Goal: Communication & Community: Share content

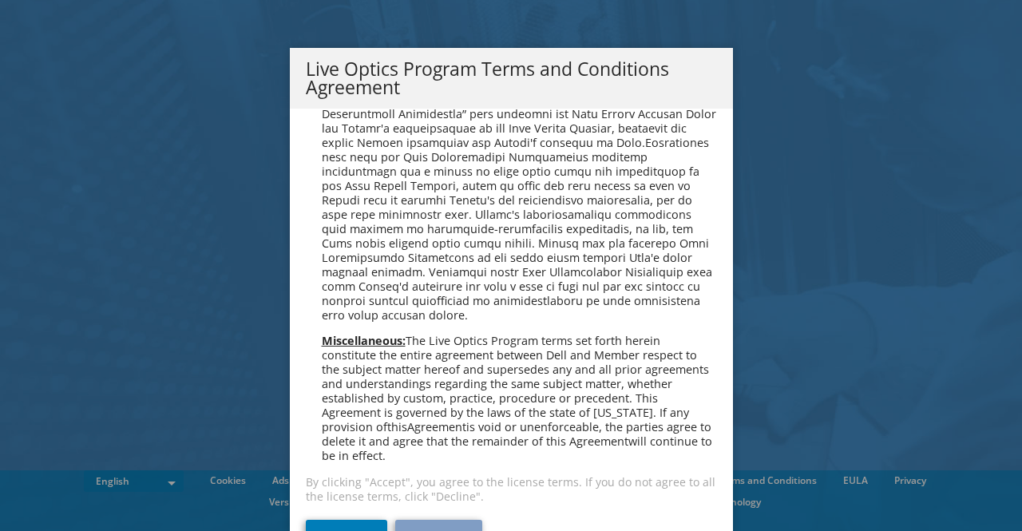
scroll to position [1105, 0]
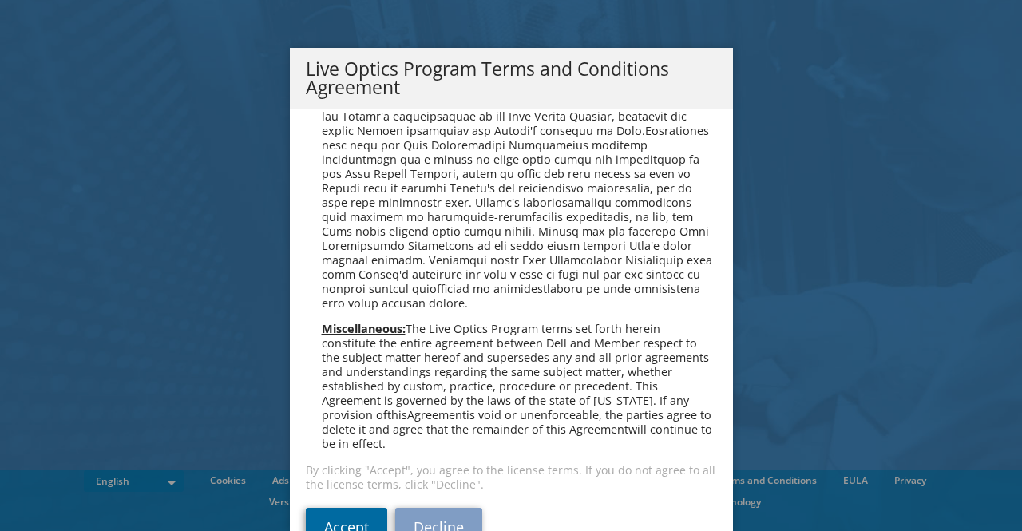
click at [343, 520] on link "Accept" at bounding box center [346, 527] width 81 height 38
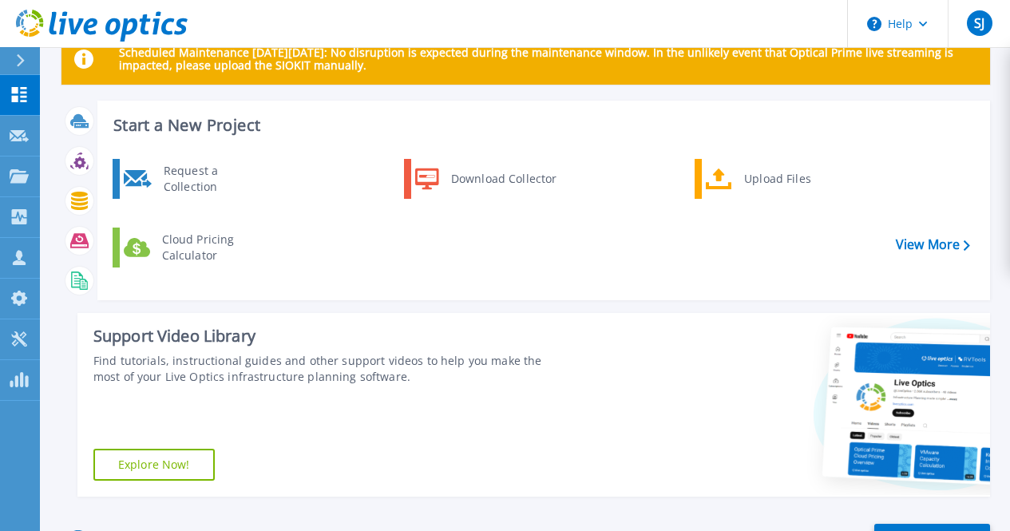
scroll to position [43, 0]
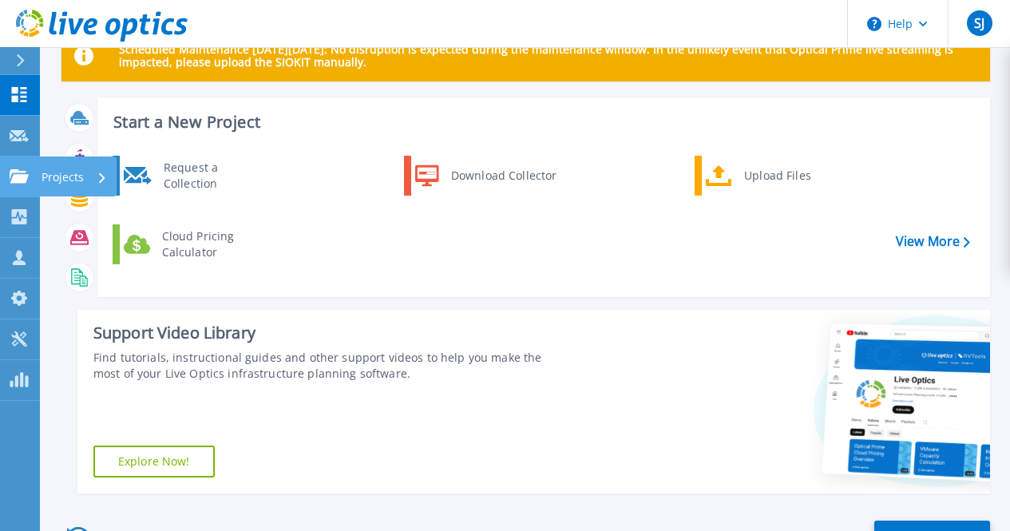
click at [20, 168] on link "Projects Projects" at bounding box center [20, 177] width 40 height 41
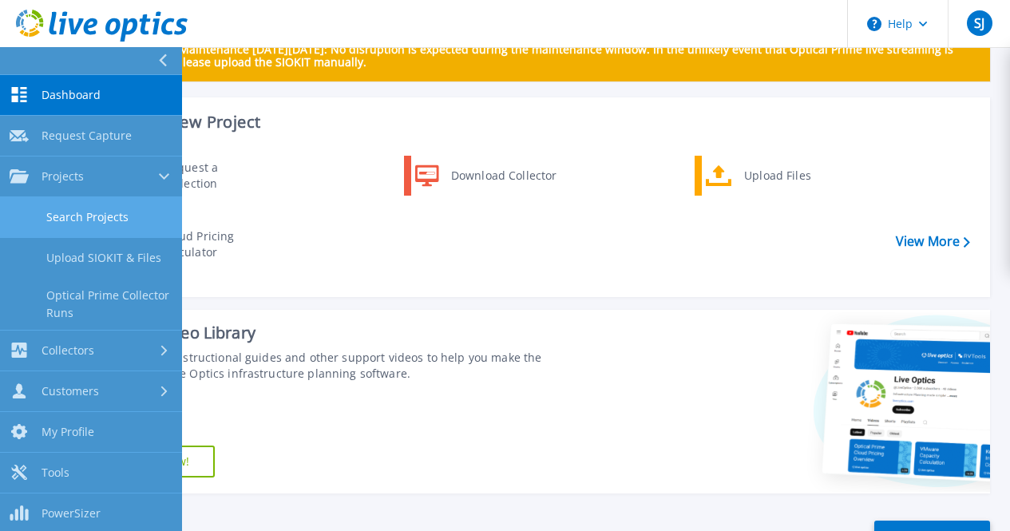
click at [101, 221] on link "Search Projects" at bounding box center [91, 217] width 182 height 41
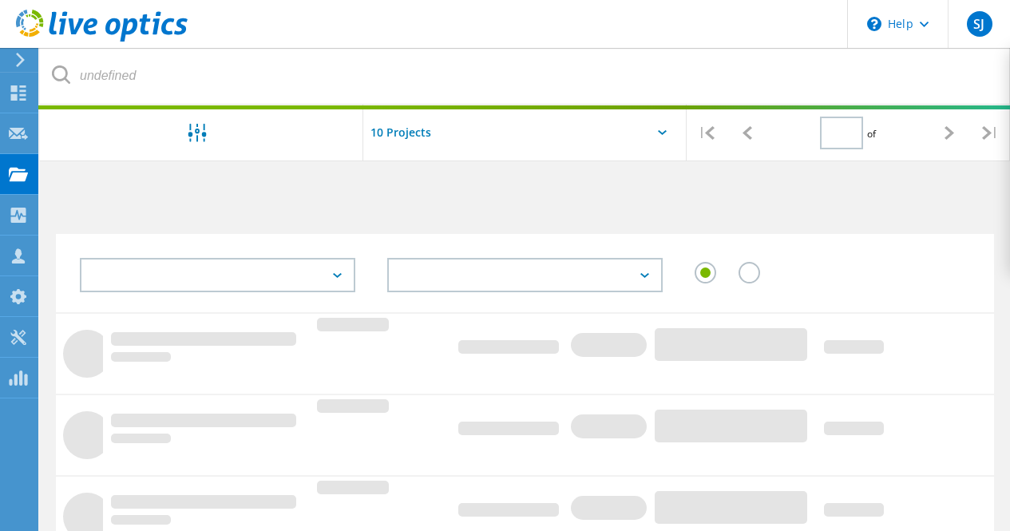
type input "1"
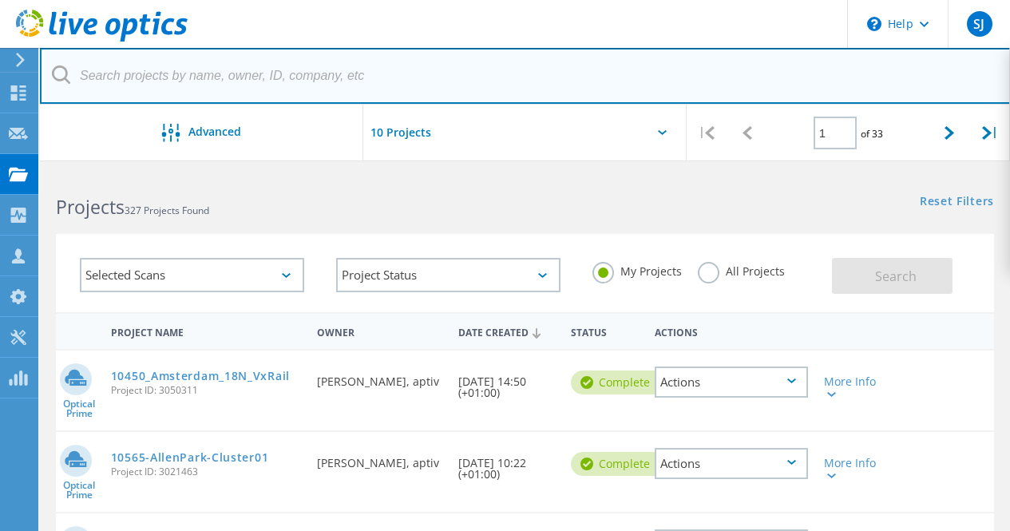
drag, startPoint x: 356, startPoint y: 101, endPoint x: 204, endPoint y: 83, distance: 152.9
click at [198, 82] on input "text" at bounding box center [525, 76] width 971 height 56
click at [220, 74] on input "text" at bounding box center [525, 76] width 971 height 56
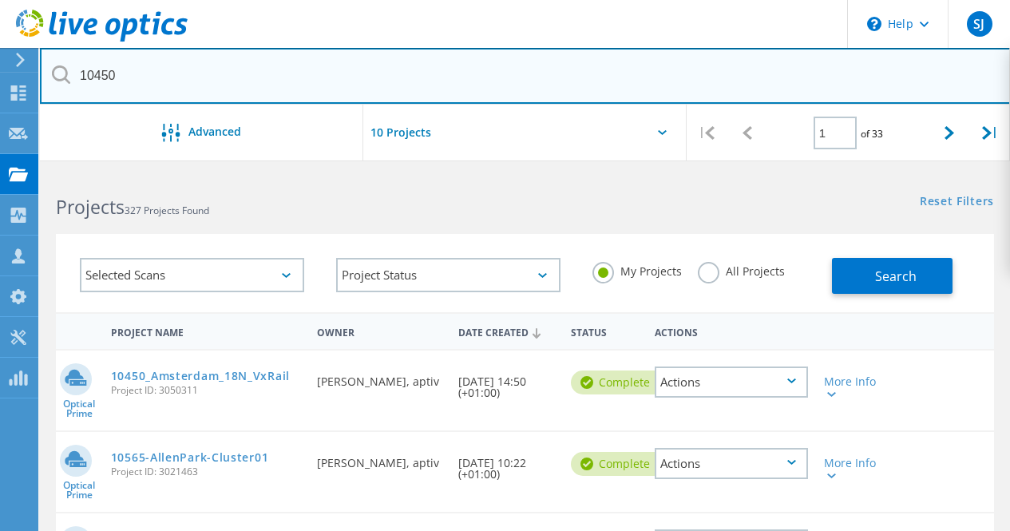
type input "10450"
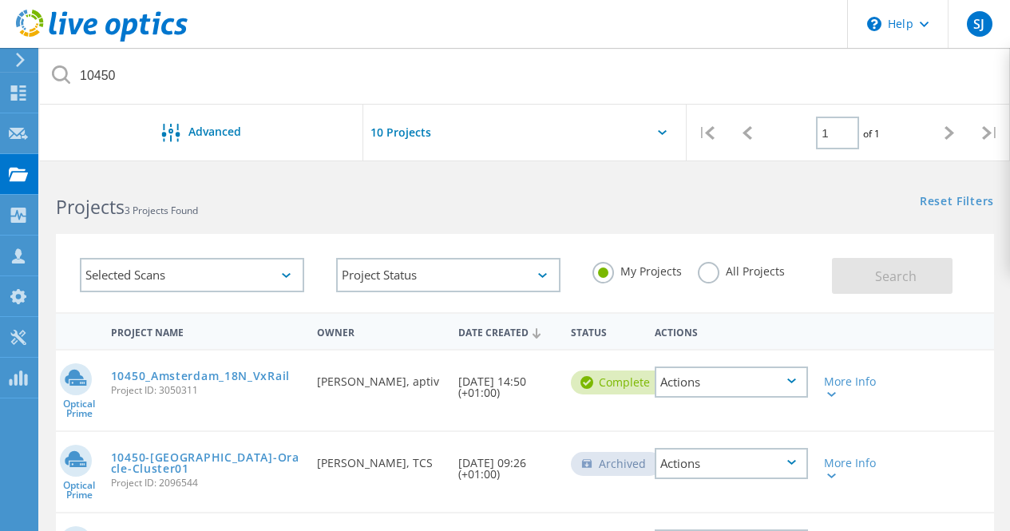
click at [711, 274] on label "All Projects" at bounding box center [741, 269] width 87 height 15
click at [0, 0] on input "All Projects" at bounding box center [0, 0] width 0 height 0
click at [846, 283] on button "Search" at bounding box center [892, 276] width 121 height 36
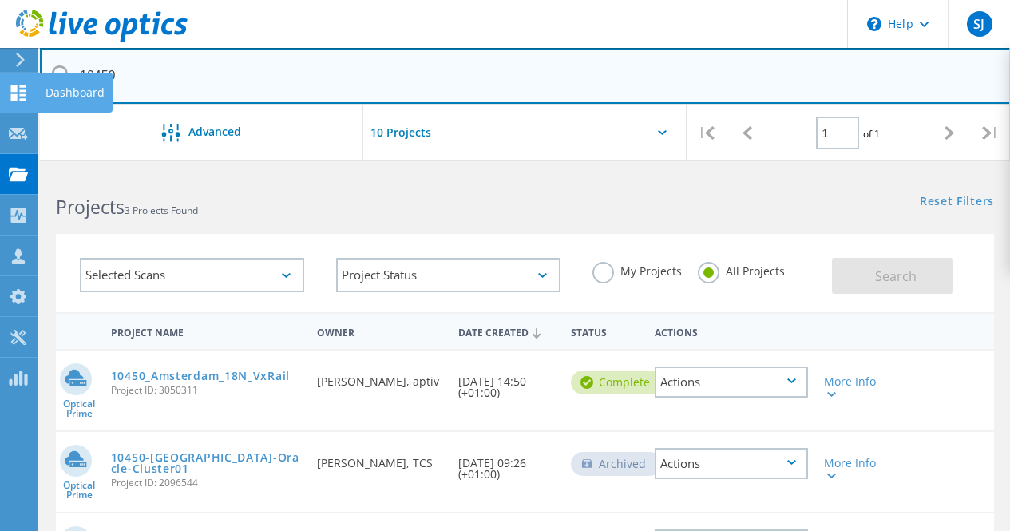
drag, startPoint x: 137, startPoint y: 78, endPoint x: 0, endPoint y: 82, distance: 136.6
click at [0, 172] on div "\n Help Explore Helpful Articles Contact Support SJ Partner Team Member Sasha J…" at bounding box center [505, 482] width 1010 height 620
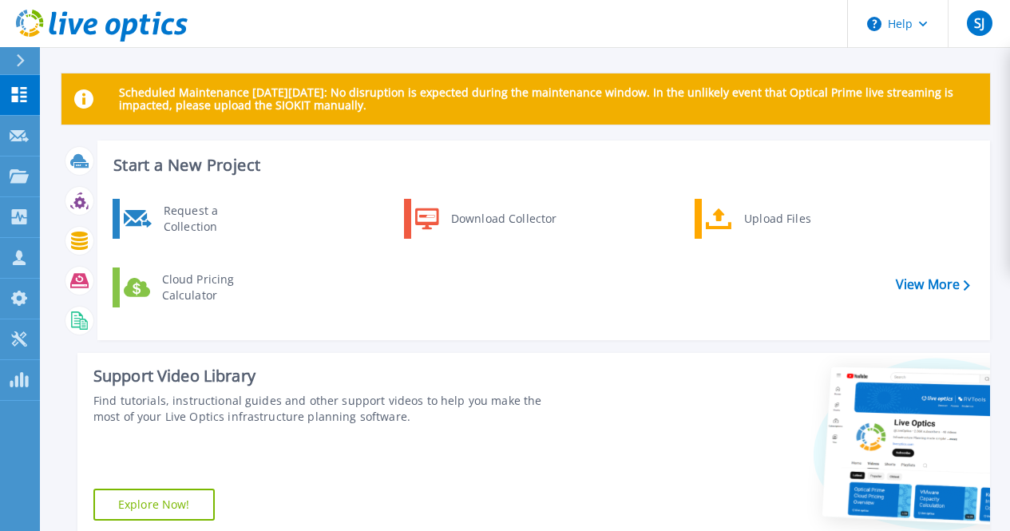
click at [352, 43] on header "Help SJ Partner Team Member Sasha Jordan Sasha.jordan@aptiv.com aptiv My Profil…" at bounding box center [505, 24] width 1010 height 48
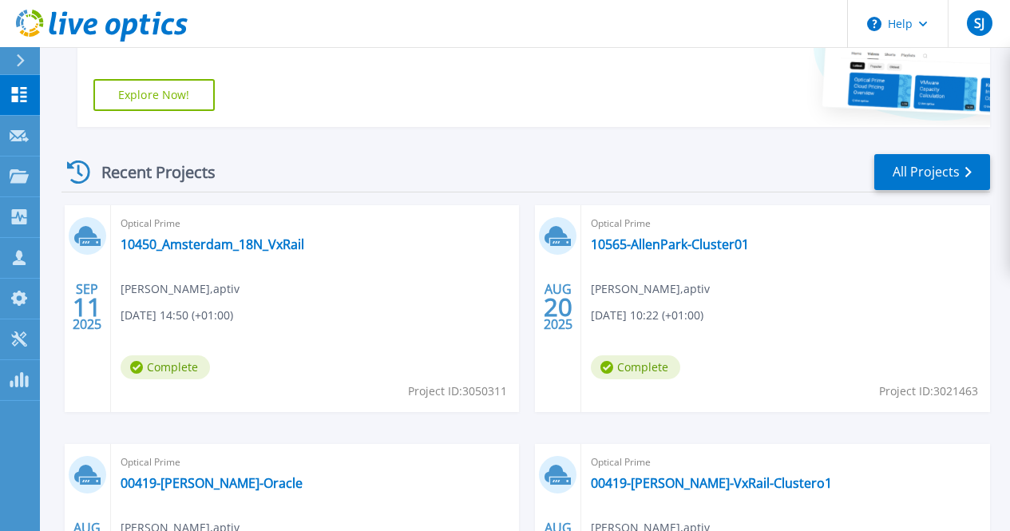
scroll to position [408, 0]
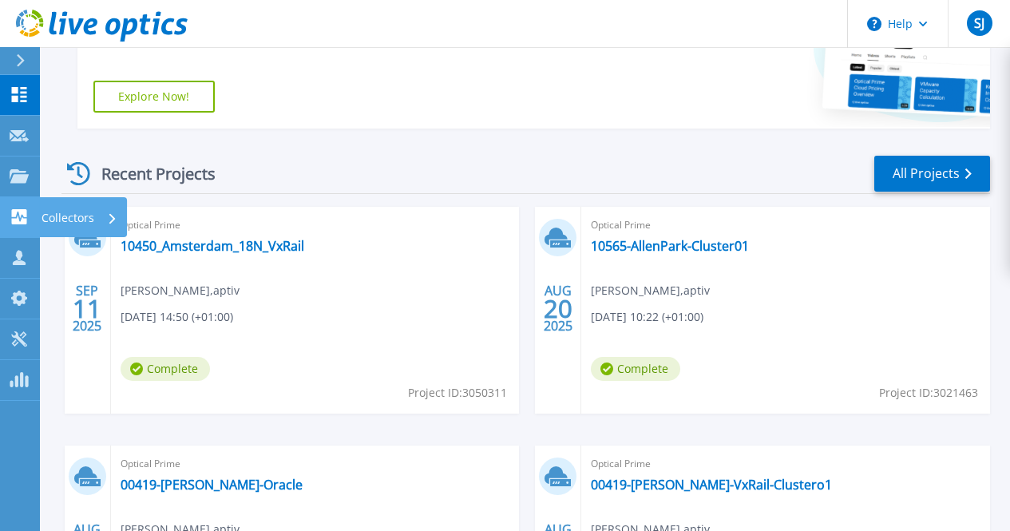
click at [109, 223] on icon at bounding box center [112, 218] width 6 height 10
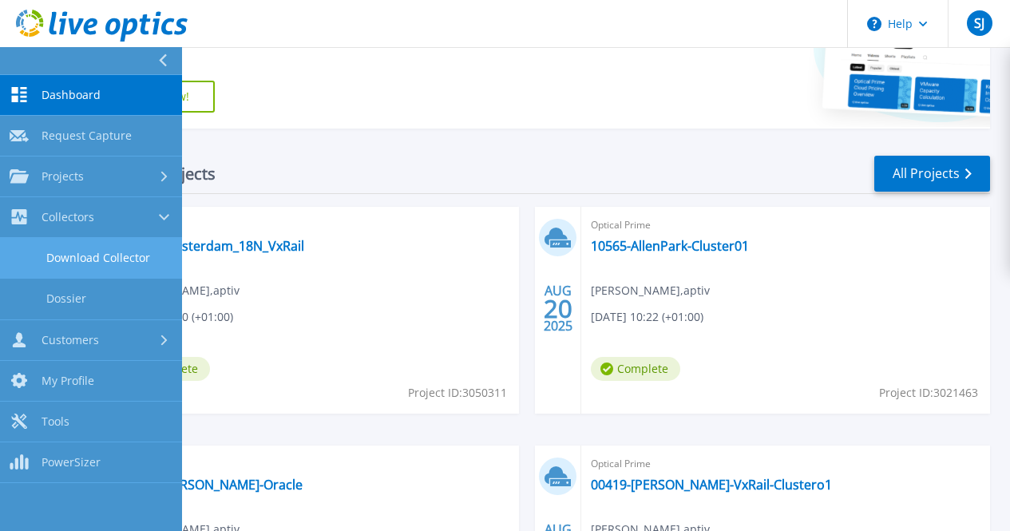
click at [81, 260] on link "Download Collector" at bounding box center [91, 258] width 182 height 41
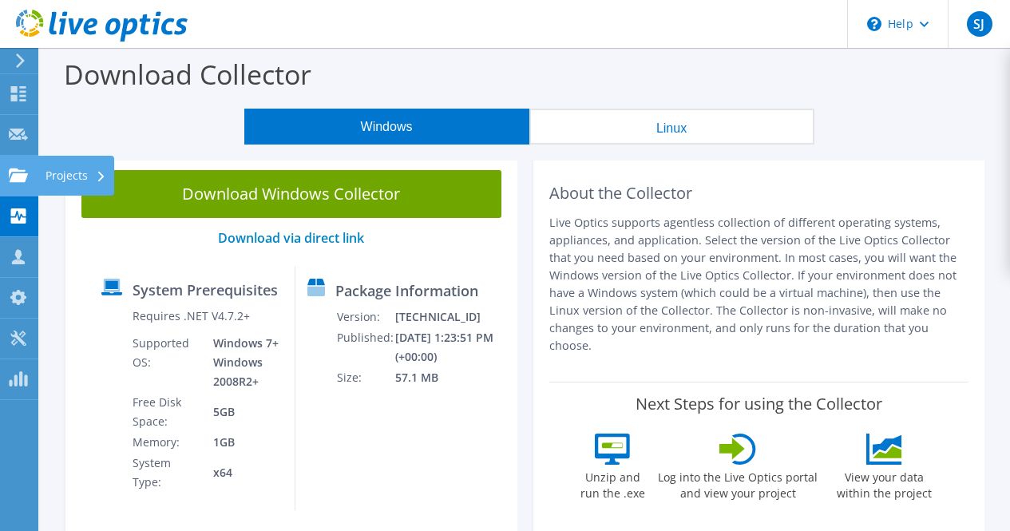
click at [69, 178] on div "Projects" at bounding box center [76, 176] width 77 height 40
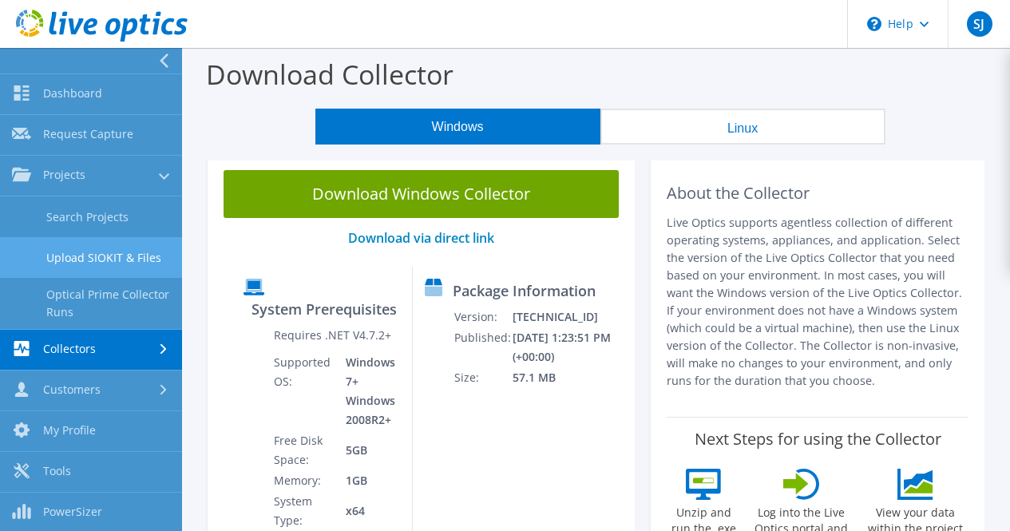
click at [98, 254] on link "Upload SIOKIT & Files" at bounding box center [91, 257] width 182 height 41
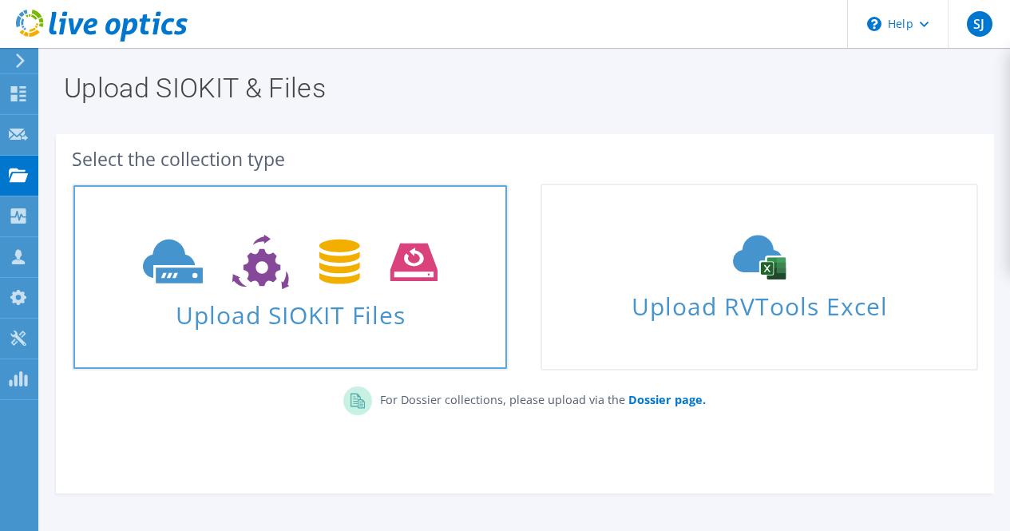
click at [335, 280] on use at bounding box center [290, 262] width 295 height 55
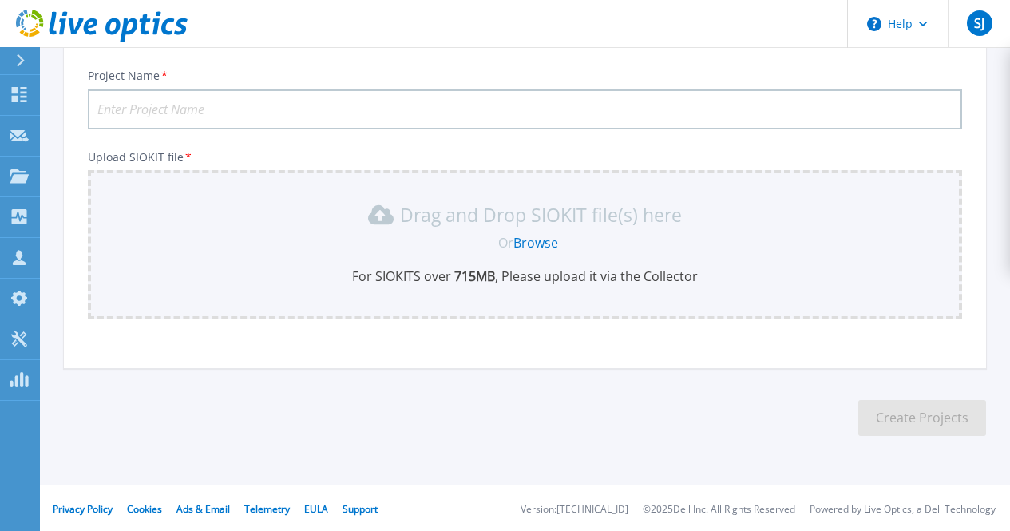
scroll to position [105, 0]
click at [223, 93] on input "Project Name *" at bounding box center [525, 108] width 875 height 40
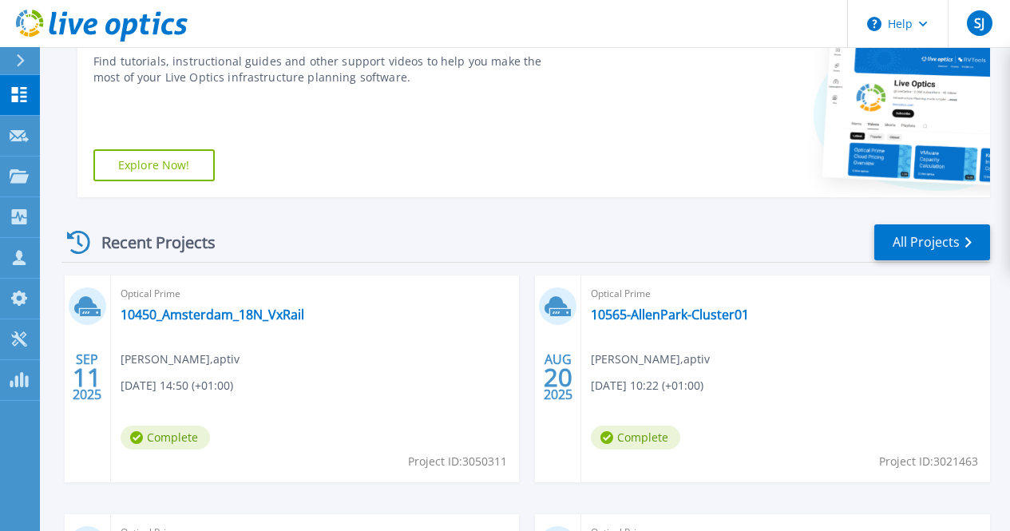
scroll to position [331, 0]
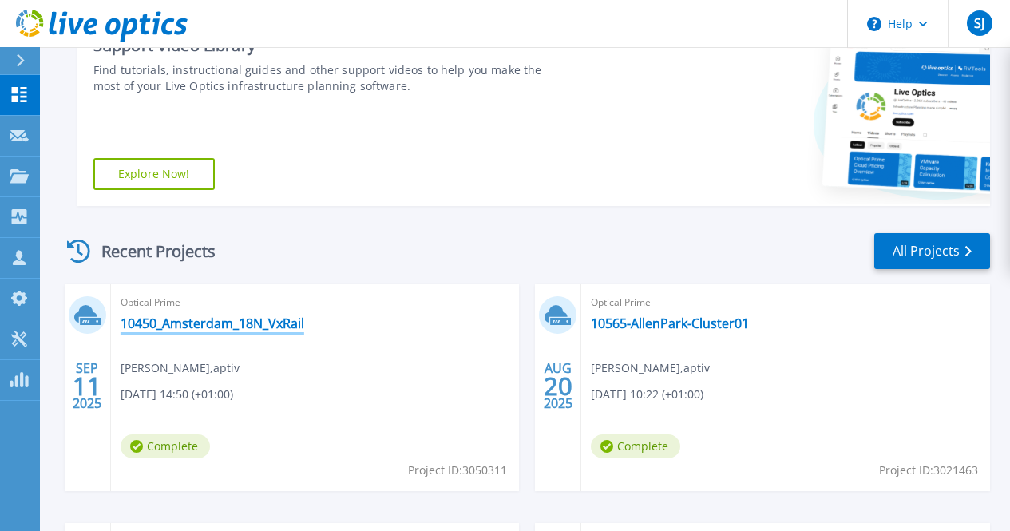
click at [217, 320] on link "10450_Amsterdam_18N_VxRail" at bounding box center [213, 323] width 184 height 16
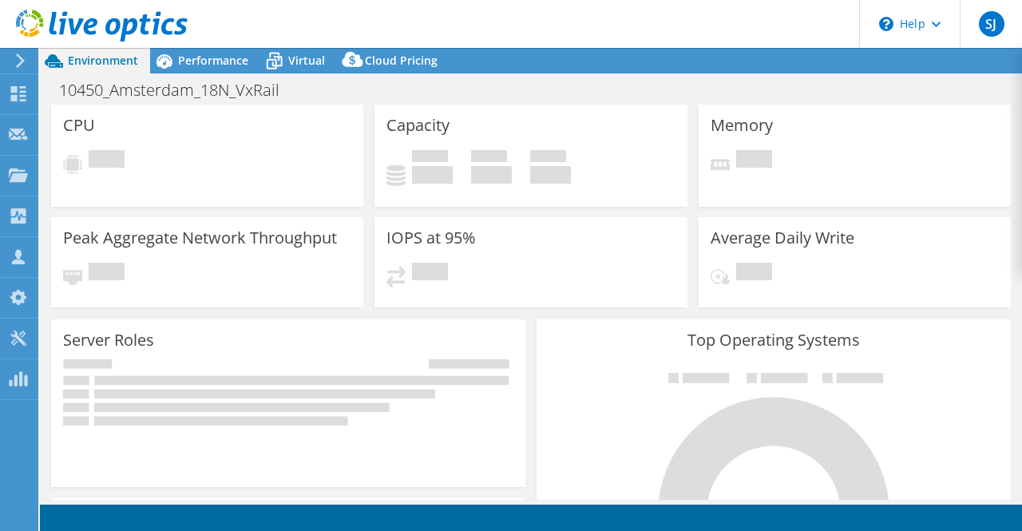
select select "USD"
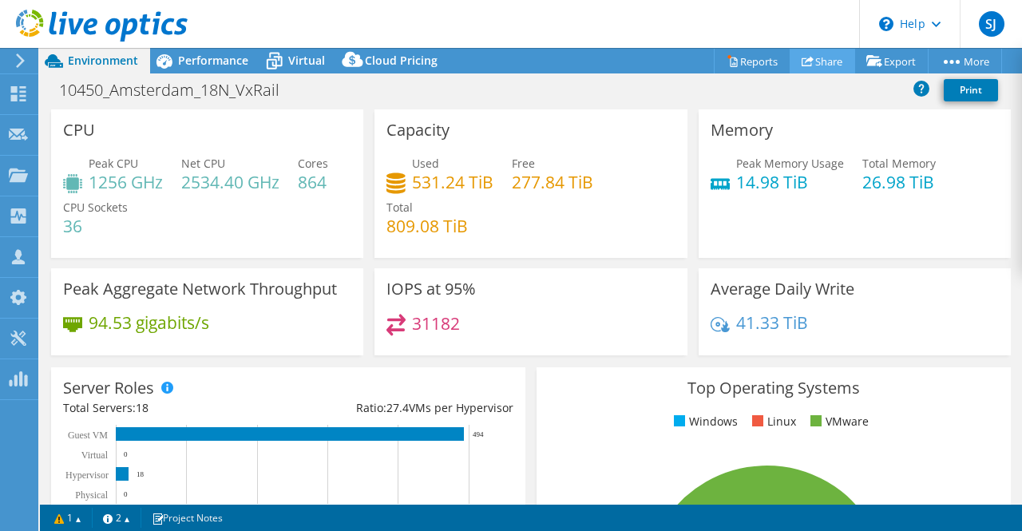
click at [817, 63] on link "Share" at bounding box center [822, 61] width 65 height 25
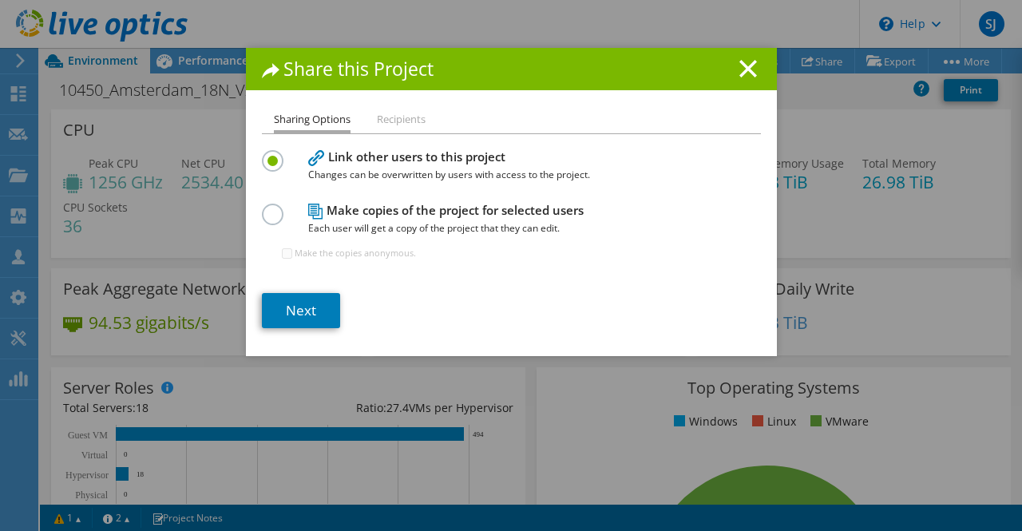
click at [274, 208] on label at bounding box center [276, 206] width 28 height 4
click at [0, 0] on input "radio" at bounding box center [0, 0] width 0 height 0
click at [281, 313] on link "Next" at bounding box center [301, 310] width 78 height 35
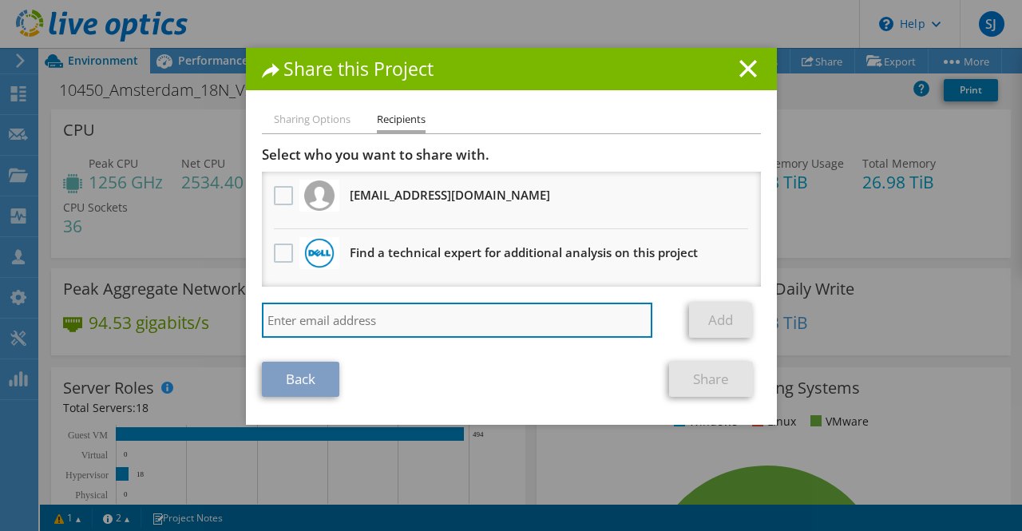
click at [303, 322] on input "search" at bounding box center [457, 320] width 391 height 35
paste input "[PERSON_NAME][EMAIL_ADDRESS][DOMAIN_NAME]"
type input "[PERSON_NAME][EMAIL_ADDRESS][DOMAIN_NAME]"
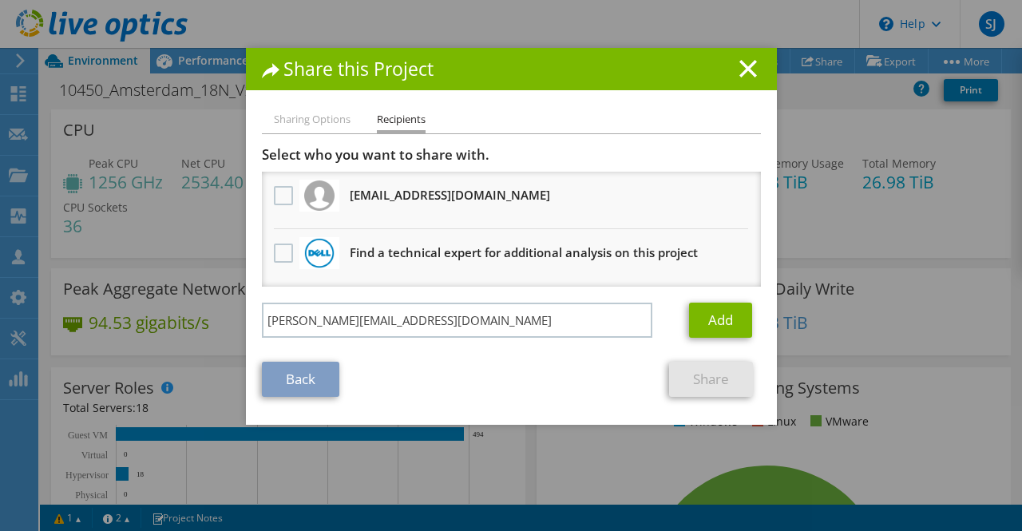
click at [681, 306] on div "Add" at bounding box center [718, 320] width 83 height 35
click at [711, 317] on link "Add" at bounding box center [720, 320] width 63 height 35
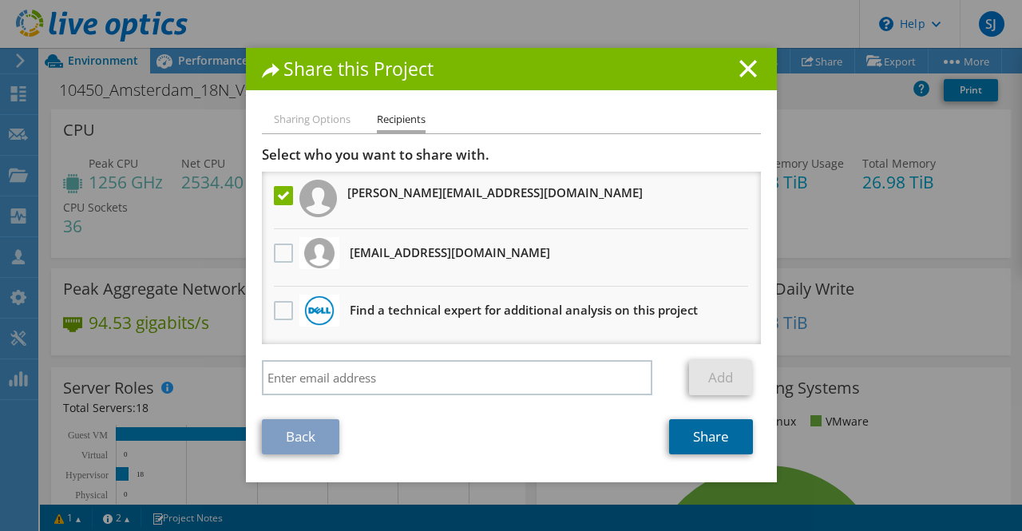
click at [692, 438] on link "Share" at bounding box center [711, 436] width 84 height 35
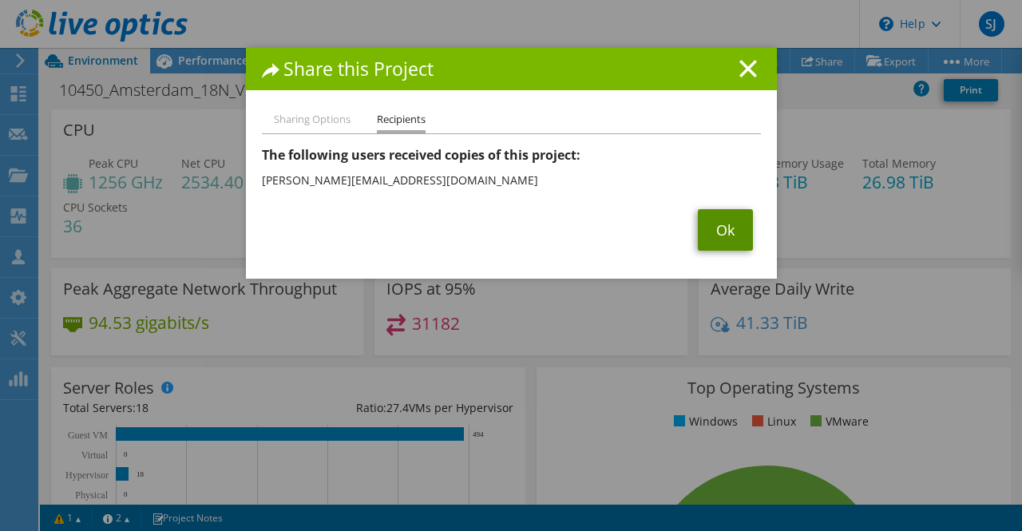
click at [716, 237] on link "Ok" at bounding box center [725, 230] width 55 height 42
